Goal: Task Accomplishment & Management: Complete application form

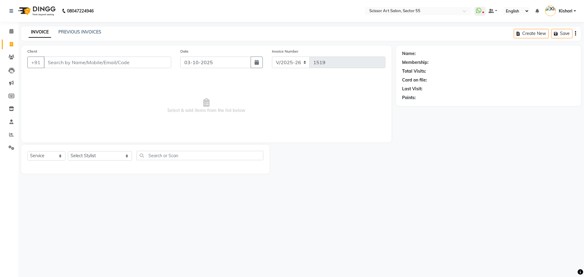
select select "4753"
select select "service"
click at [101, 154] on select "Select Stylist [PERSON_NAME] ([DEMOGRAPHIC_DATA] hairdresser) [PERSON_NAME] [PE…" at bounding box center [100, 155] width 64 height 9
select select "29037"
click at [68, 151] on select "Select Stylist [PERSON_NAME] ([DEMOGRAPHIC_DATA] hairdresser) [PERSON_NAME] [PE…" at bounding box center [100, 155] width 64 height 9
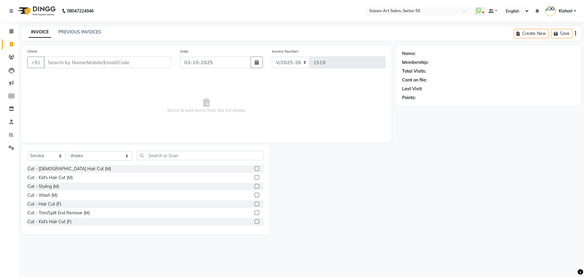
click at [255, 170] on label at bounding box center [257, 168] width 5 height 5
click at [255, 170] on input "checkbox" at bounding box center [257, 169] width 4 height 4
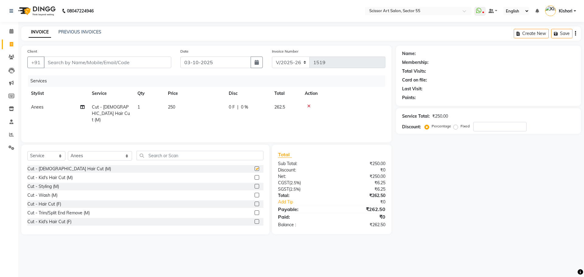
checkbox input "false"
click at [207, 154] on input "text" at bounding box center [200, 155] width 127 height 9
click at [255, 203] on label at bounding box center [257, 204] width 5 height 5
click at [255, 203] on input "checkbox" at bounding box center [257, 204] width 4 height 4
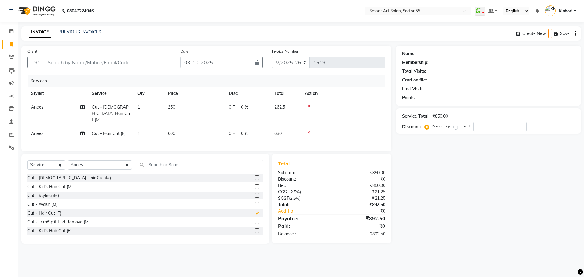
checkbox input "false"
click at [157, 160] on input "text" at bounding box center [200, 164] width 127 height 9
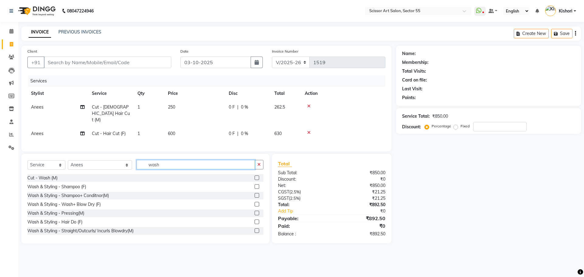
type input "wash"
click at [255, 196] on div at bounding box center [257, 196] width 4 height 6
click at [255, 193] on label at bounding box center [257, 195] width 5 height 5
click at [255, 194] on input "checkbox" at bounding box center [257, 196] width 4 height 4
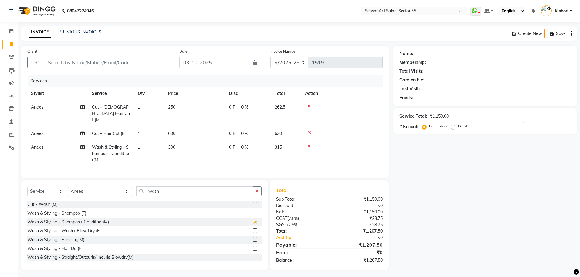
checkbox input "false"
click at [41, 145] on span "Anees" at bounding box center [37, 147] width 12 height 5
select select "29037"
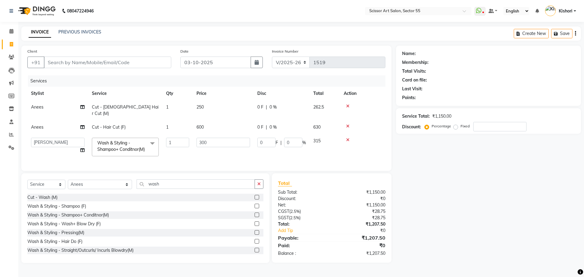
click at [61, 110] on td "Anees" at bounding box center [57, 110] width 61 height 20
select select "34612"
select select "29037"
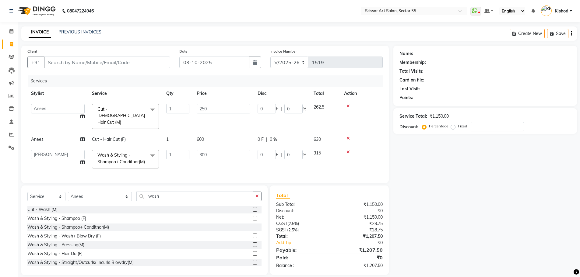
click at [45, 133] on td "Anees" at bounding box center [57, 140] width 61 height 14
select select "29037"
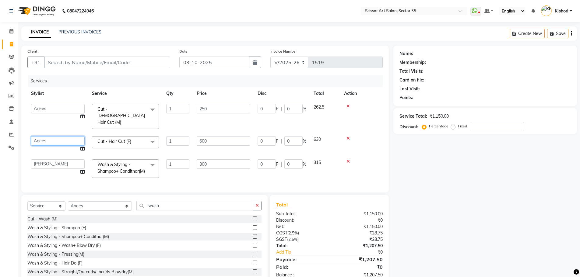
click at [45, 136] on select "[PERSON_NAME] ([DEMOGRAPHIC_DATA] hairdresser) [PERSON_NAME] [PERSON_NAME] das …" at bounding box center [58, 140] width 54 height 9
select select "90861"
click at [403, 252] on div "Name: Membership: Total Visits: Card on file: Last Visit: Points: Service Total…" at bounding box center [487, 165] width 188 height 239
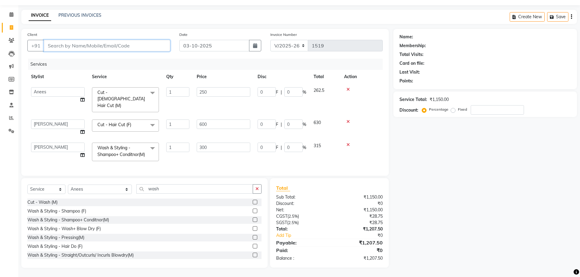
click at [110, 44] on input "Client" at bounding box center [107, 46] width 126 height 12
type input "9"
type input "0"
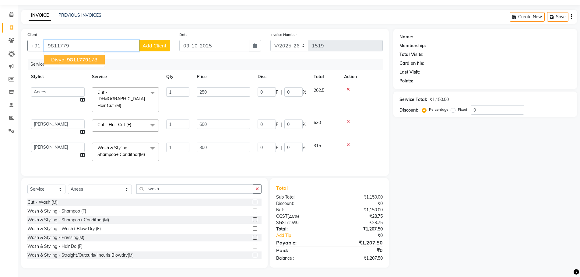
click at [92, 55] on button "divya 9811779 178" at bounding box center [74, 60] width 61 height 10
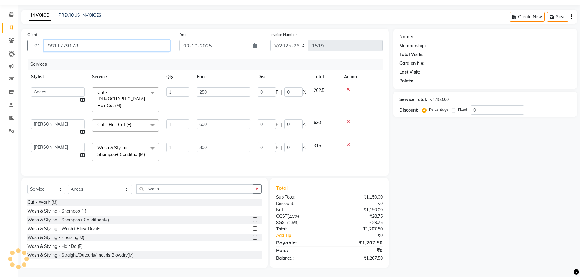
type input "9811779178"
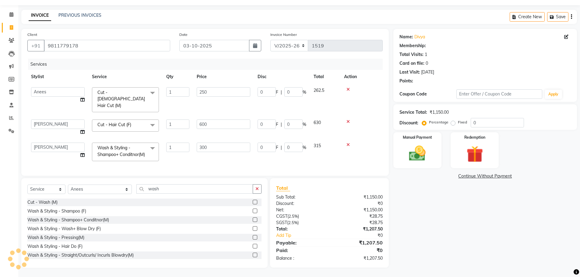
select select "1: Object"
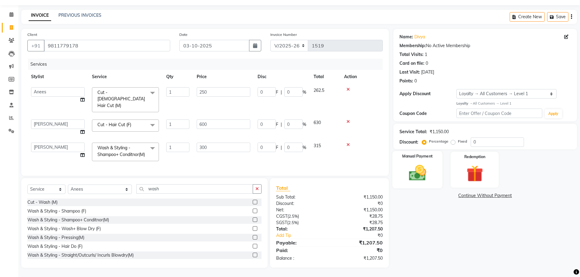
click at [432, 176] on div "Manual Payment" at bounding box center [417, 169] width 50 height 37
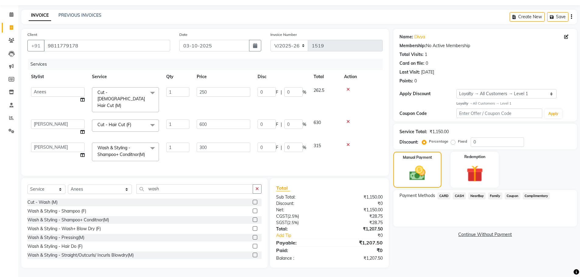
click at [458, 193] on span "CASH" at bounding box center [459, 196] width 13 height 7
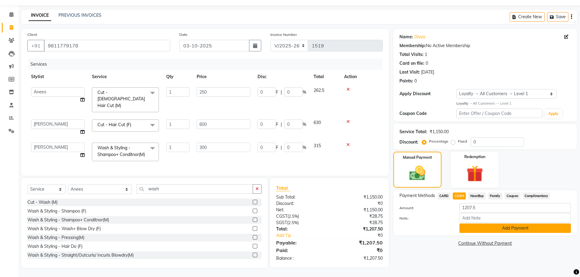
click at [485, 227] on button "Add Payment" at bounding box center [514, 228] width 111 height 9
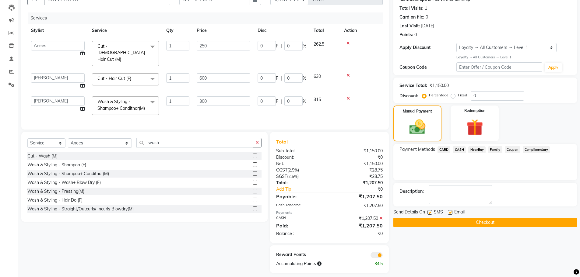
scroll to position [63, 0]
click at [381, 220] on icon at bounding box center [380, 218] width 3 height 4
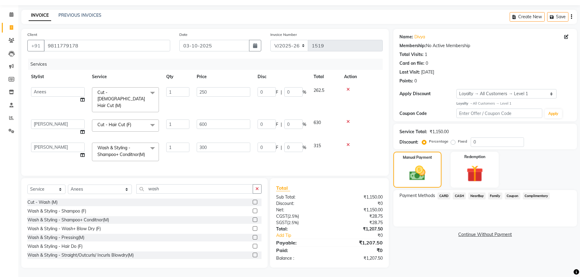
scroll to position [21, 0]
click at [458, 139] on label "Fixed" at bounding box center [462, 141] width 9 height 5
click at [454, 139] on input "Fixed" at bounding box center [454, 141] width 4 height 4
radio input "true"
click at [481, 138] on input "0" at bounding box center [497, 142] width 53 height 9
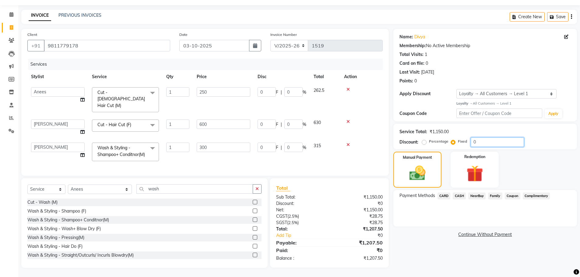
click at [496, 138] on input "0" at bounding box center [497, 142] width 53 height 9
type input "56"
type input "14.61"
type input "4.87"
type input "12.17"
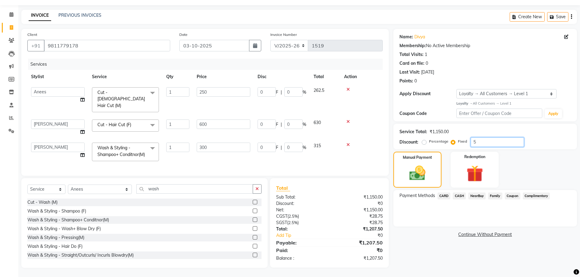
type input "4.87"
type input "29.22"
type input "4.87"
type input "567"
type input "147.91"
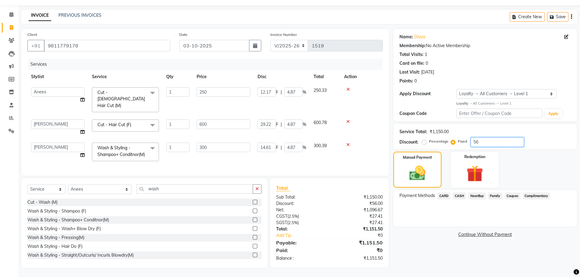
type input "49.3"
type input "123.26"
type input "49.3"
type input "295.83"
type input "49.3"
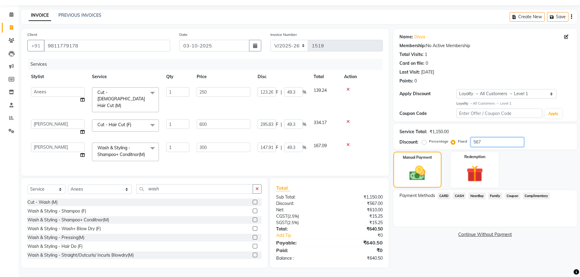
type input "56"
type input "14.61"
type input "4.87"
type input "12.17"
type input "4.87"
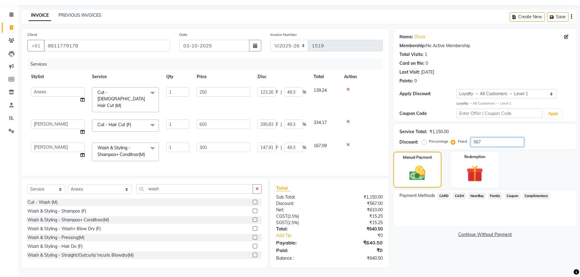
type input "29.22"
type input "4.87"
type input "5"
type input "1.3"
type input "0.43"
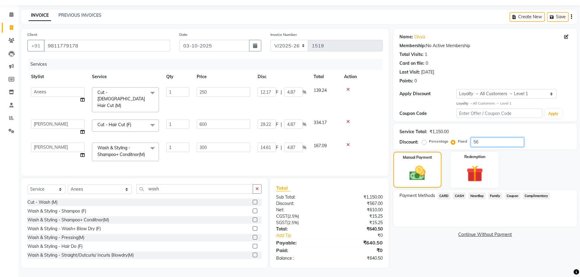
type input "1.09"
type input "0.44"
type input "2.61"
type input "0.43"
type input "57"
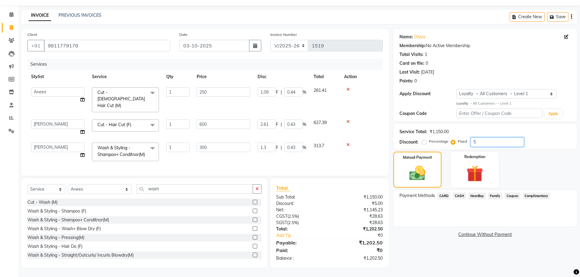
type input "14.87"
type input "4.96"
type input "12.39"
type input "4.96"
type input "29.74"
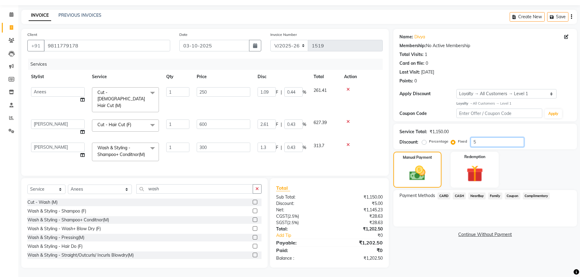
type input "4.96"
type input "57"
click at [462, 193] on span "CASH" at bounding box center [459, 196] width 13 height 7
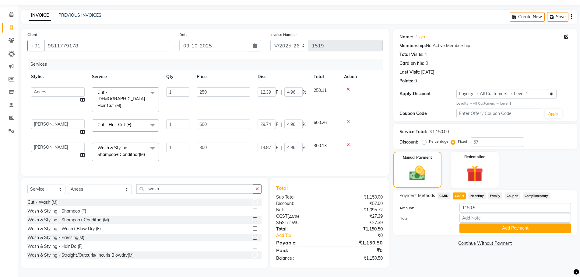
click at [478, 224] on button "Add Payment" at bounding box center [514, 228] width 111 height 9
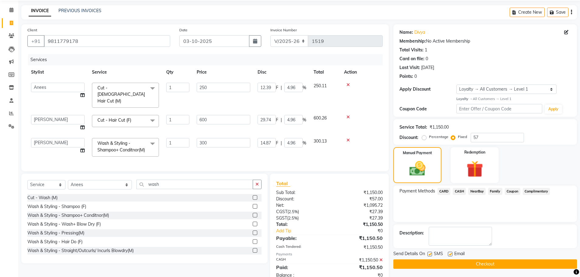
click at [478, 221] on div "Payment Methods CARD CASH NearBuy Family Coupon Complimentary" at bounding box center [485, 204] width 184 height 37
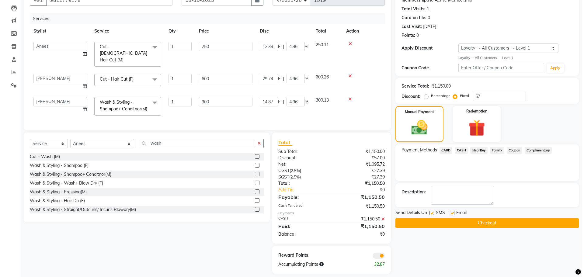
scroll to position [73, 0]
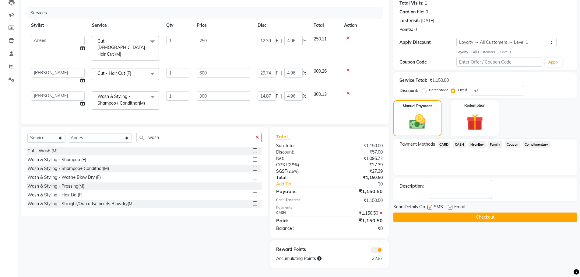
click at [380, 250] on span at bounding box center [376, 250] width 12 height 6
click at [383, 251] on input "checkbox" at bounding box center [383, 251] width 0 height 0
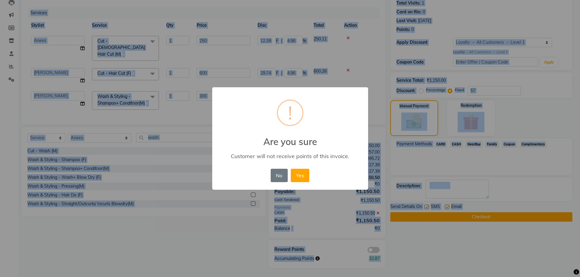
click at [380, 250] on div "× ! Are you sure Customer will not receive points of this invoice. No No Yes" at bounding box center [290, 138] width 580 height 277
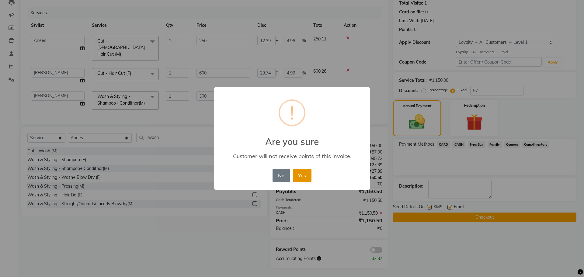
click at [303, 178] on button "Yes" at bounding box center [302, 175] width 19 height 13
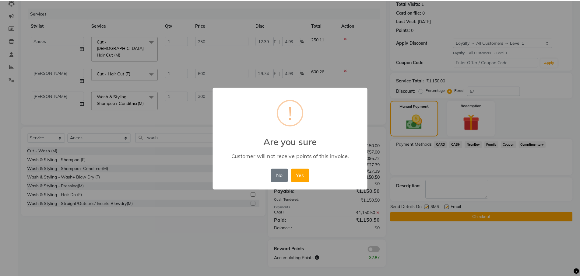
scroll to position [64, 0]
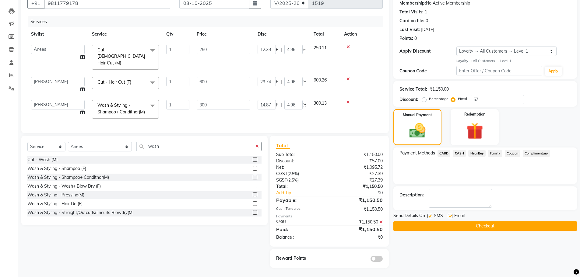
click at [380, 221] on icon at bounding box center [380, 222] width 3 height 4
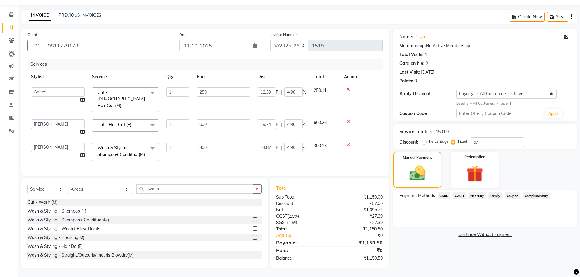
click at [462, 193] on span "CASH" at bounding box center [459, 196] width 13 height 7
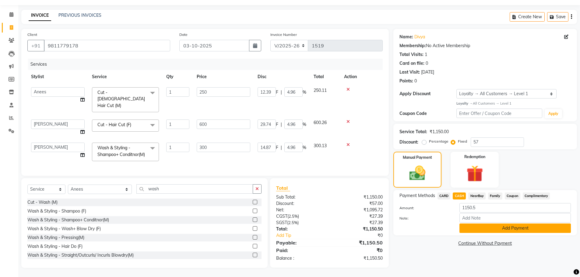
click at [485, 224] on button "Add Payment" at bounding box center [514, 228] width 111 height 9
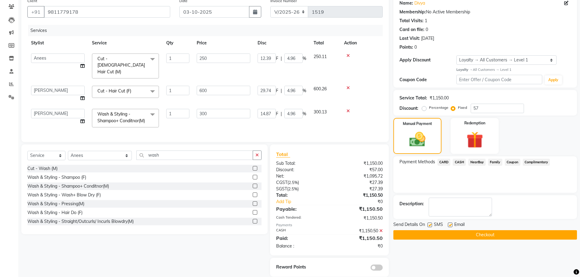
scroll to position [51, 0]
click at [486, 234] on button "Checkout" at bounding box center [485, 234] width 184 height 9
